Goal: Task Accomplishment & Management: Complete application form

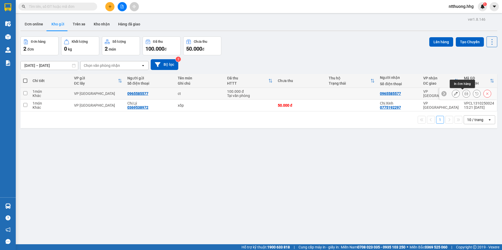
click at [464, 93] on icon at bounding box center [466, 94] width 4 height 4
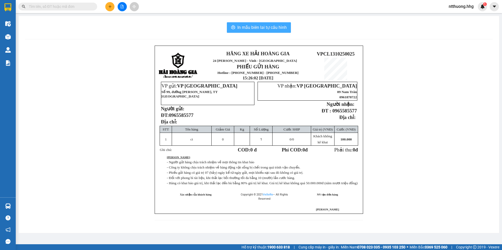
click at [260, 28] on span "In mẫu biên lai tự cấu hình" at bounding box center [261, 27] width 49 height 7
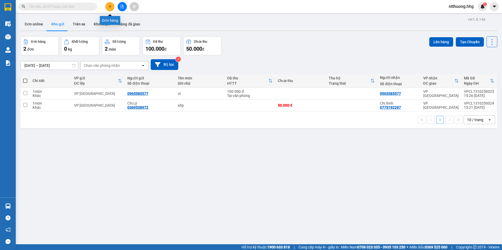
click at [108, 7] on icon "plus" at bounding box center [110, 7] width 4 height 4
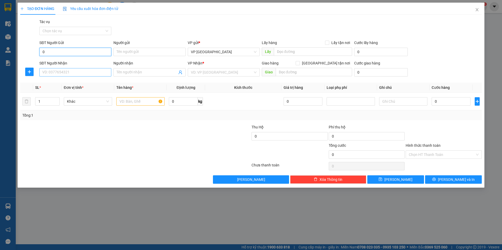
type input "0"
click at [99, 74] on input "SĐT Người Nhận" at bounding box center [75, 72] width 72 height 8
click at [74, 54] on input "0" at bounding box center [75, 52] width 72 height 8
click at [74, 71] on input "SĐT Người Nhận" at bounding box center [75, 72] width 72 height 8
type input "0355206214"
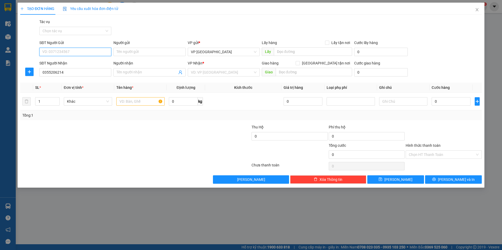
click at [79, 51] on input "SĐT Người Gửi" at bounding box center [75, 52] width 72 height 8
drag, startPoint x: 79, startPoint y: 51, endPoint x: 69, endPoint y: 70, distance: 21.1
click at [69, 70] on input "0355206214" at bounding box center [75, 72] width 72 height 8
click at [70, 71] on input "0355206214" at bounding box center [75, 72] width 72 height 8
paste input "0355206214"
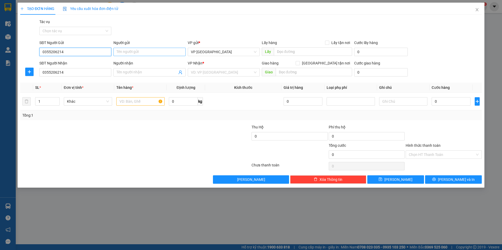
type input "0355206214"
click at [137, 53] on input "Người gửi" at bounding box center [149, 52] width 72 height 8
click at [137, 74] on input "Người nhận" at bounding box center [147, 73] width 60 height 6
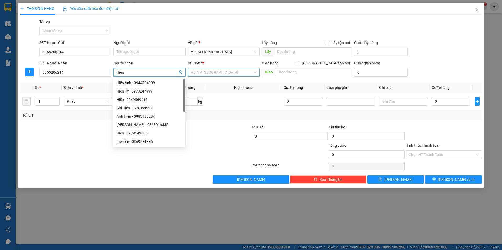
type input "Hiền"
click at [201, 72] on input "search" at bounding box center [222, 73] width 62 height 8
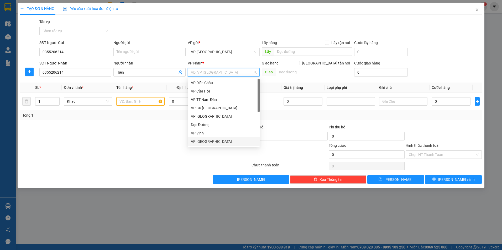
click at [216, 144] on div "VP [GEOGRAPHIC_DATA]" at bounding box center [224, 142] width 66 height 6
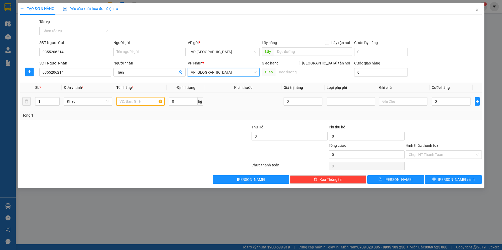
click at [136, 104] on input "text" at bounding box center [140, 101] width 48 height 8
type input "xốp + bì"
type input "2"
click at [56, 101] on span "up" at bounding box center [56, 100] width 3 height 3
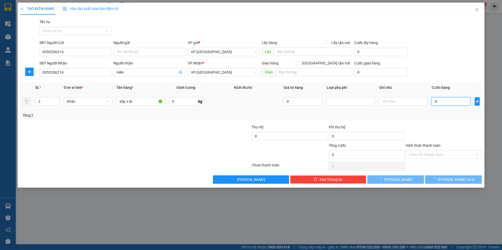
click at [454, 98] on input "0" at bounding box center [451, 101] width 39 height 8
type input "1"
type input "10"
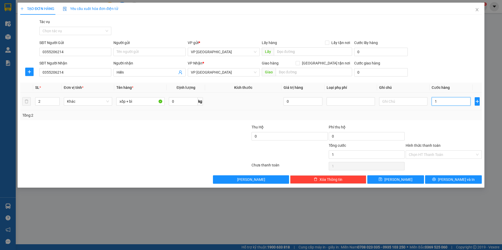
type input "10"
type input "100"
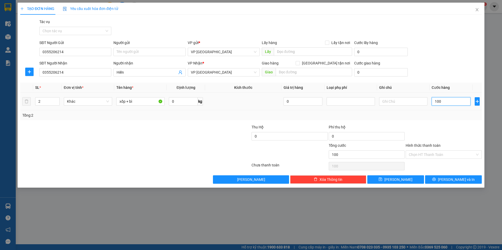
type input "1.000"
type input "10.000"
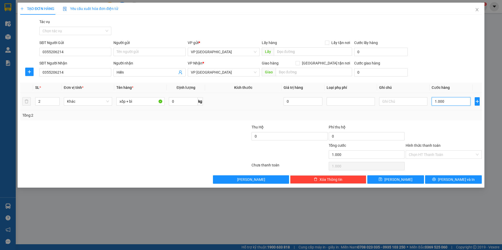
type input "10.000"
type input "100.000"
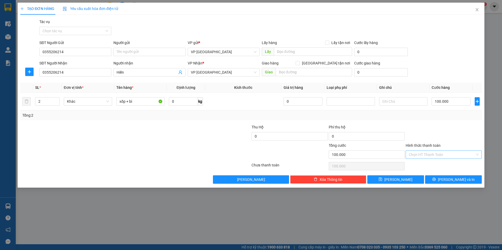
click at [458, 152] on input "Hình thức thanh toán" at bounding box center [442, 155] width 66 height 8
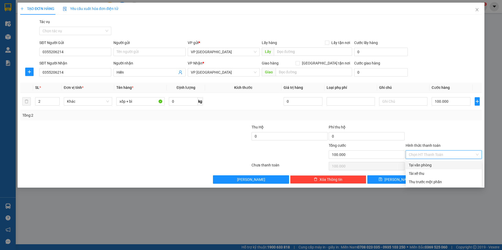
click at [457, 168] on div "Tại văn phòng" at bounding box center [444, 165] width 70 height 6
type input "0"
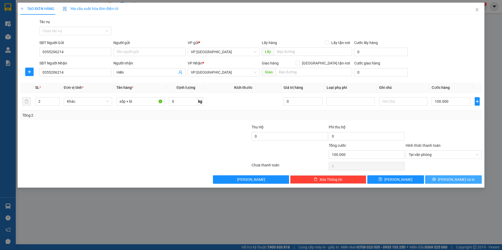
click at [454, 181] on span "[PERSON_NAME] và In" at bounding box center [456, 180] width 37 height 6
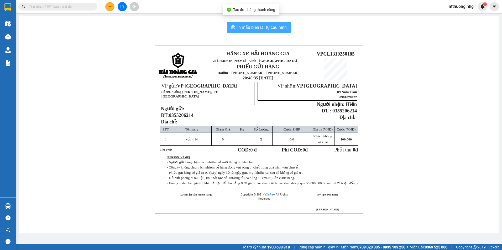
click at [264, 24] on span "In mẫu biên lai tự cấu hình" at bounding box center [261, 27] width 49 height 7
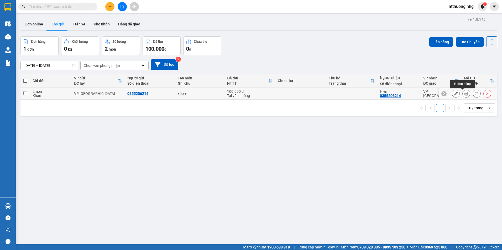
click at [464, 92] on icon at bounding box center [466, 94] width 4 height 4
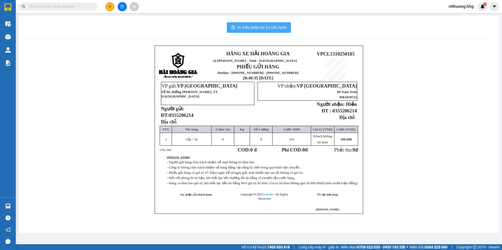
click at [285, 30] on span "In mẫu biên lai tự cấu hình" at bounding box center [261, 27] width 49 height 7
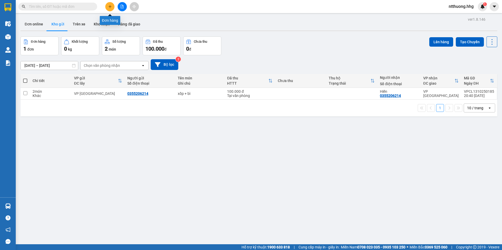
click at [111, 7] on icon "plus" at bounding box center [109, 6] width 3 height 0
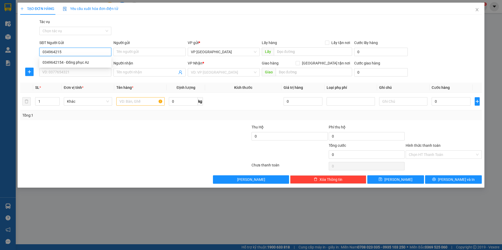
type input "0349642154"
drag, startPoint x: 81, startPoint y: 64, endPoint x: 77, endPoint y: 67, distance: 5.4
click at [81, 64] on div "0349642154 - Đồng phục Az" at bounding box center [76, 63] width 66 height 6
type input "Đồng phục Az"
type input "0349642154"
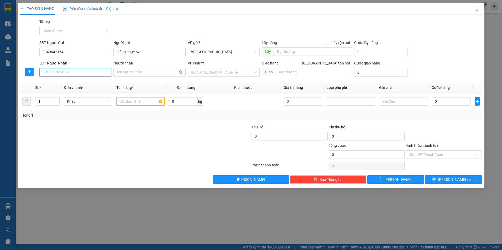
click at [75, 70] on input "SĐT Người Nhận" at bounding box center [75, 72] width 72 height 8
type input "0397338938"
click at [62, 83] on div "0397338938 - trâm" at bounding box center [76, 83] width 66 height 6
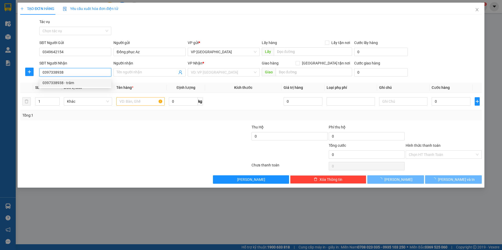
type input "trâm"
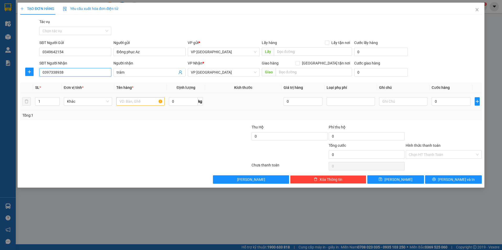
type input "0397338938"
click at [139, 103] on input "text" at bounding box center [140, 101] width 48 height 8
type input "bọc xanh"
click at [454, 102] on input "0" at bounding box center [451, 101] width 39 height 8
type input "5"
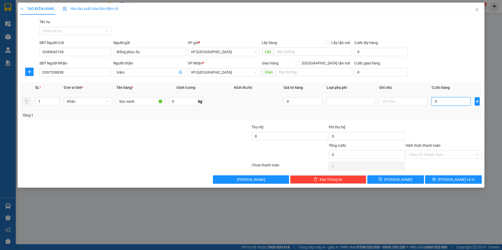
type input "5"
type input "50"
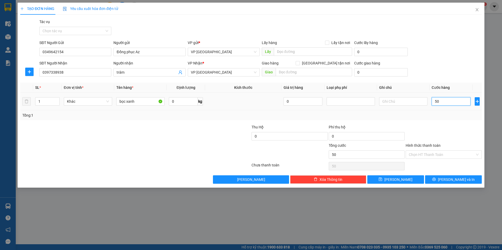
type input "500"
type input "5.000"
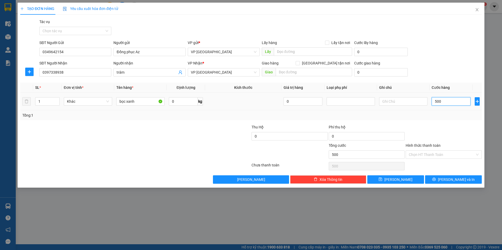
type input "5.000"
type input "50.000"
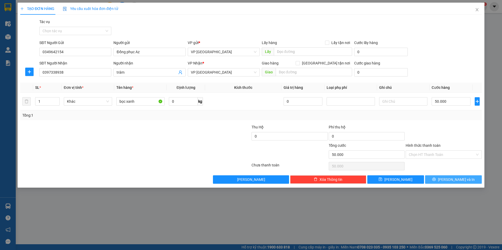
click at [465, 183] on button "[PERSON_NAME] và In" at bounding box center [453, 180] width 57 height 8
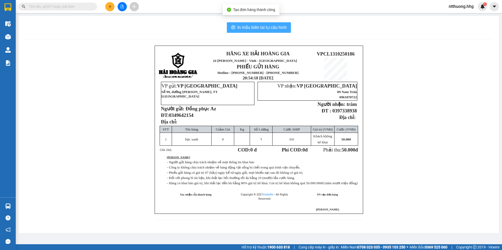
click at [272, 25] on span "In mẫu biên lai tự cấu hình" at bounding box center [261, 27] width 49 height 7
